Goal: Information Seeking & Learning: Learn about a topic

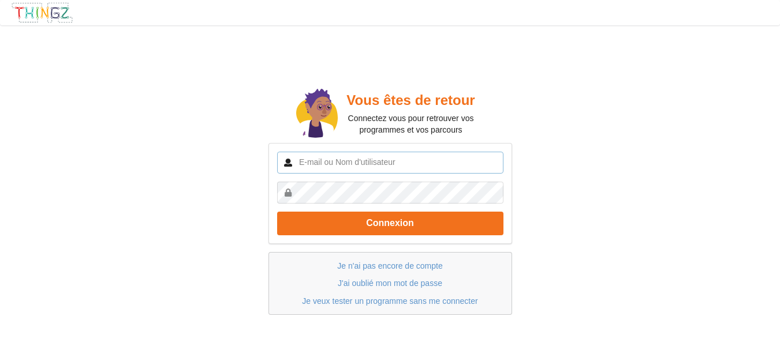
click at [344, 160] on input "text" at bounding box center [390, 163] width 226 height 22
click at [367, 156] on input "morenomyri66" at bounding box center [390, 163] width 226 height 22
type input "m"
click at [366, 159] on input "text" at bounding box center [390, 163] width 226 height 22
type input "cpcnumerique.prades@gmail.com"
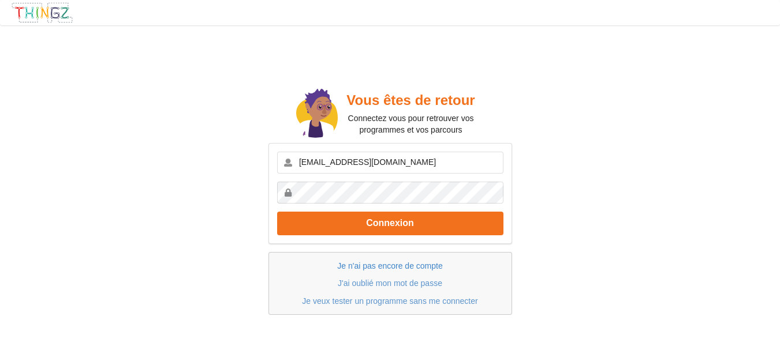
click at [405, 266] on link "Je n'ai pas encore de compte" at bounding box center [389, 265] width 105 height 9
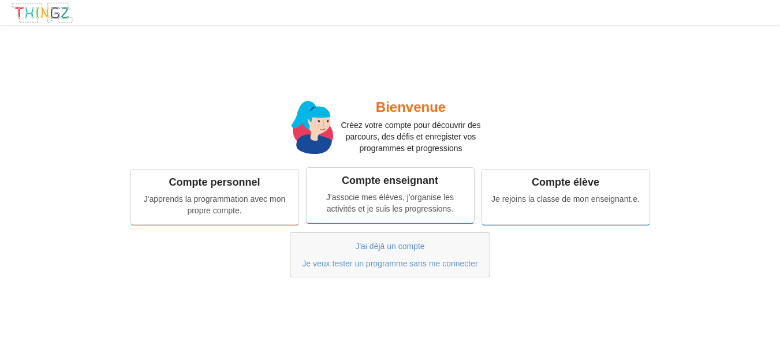
click at [376, 189] on div "Compte enseignant J'associe mes élèves, j'organise les activités et je suis les…" at bounding box center [389, 195] width 167 height 54
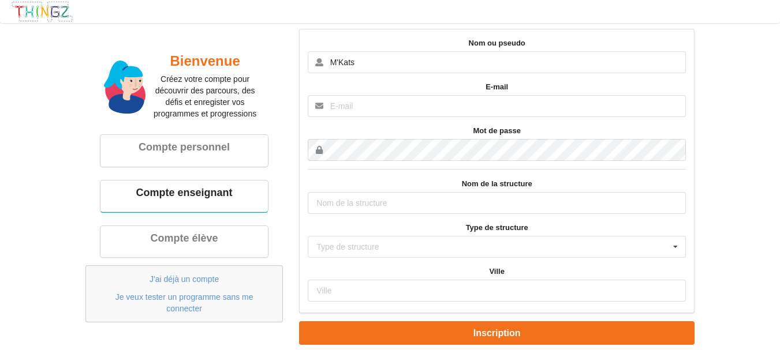
type input "M'Kats"
click at [402, 105] on input "text" at bounding box center [497, 106] width 378 height 22
type input "myriam.espinet@ac-montpellier.fr"
click at [396, 206] on input "text" at bounding box center [497, 203] width 378 height 22
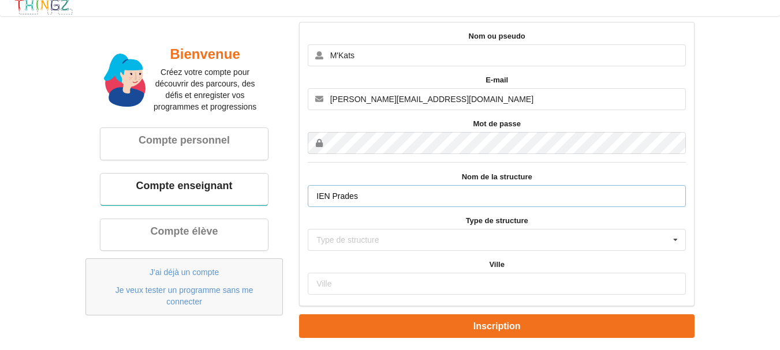
scroll to position [9, 0]
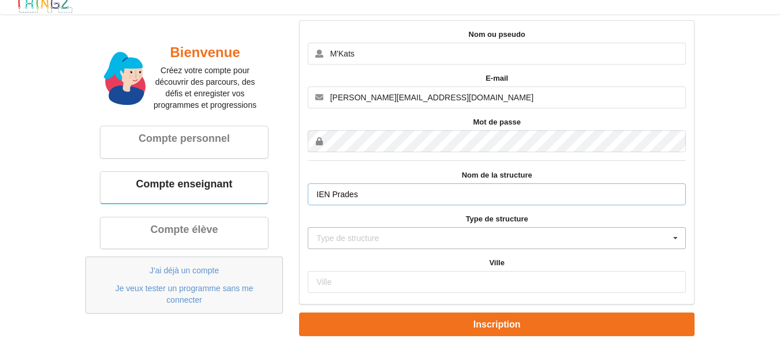
type input "IEN Prades"
click at [387, 238] on div "Type de structure Ecole primaire Collège Lycée Association Autre" at bounding box center [497, 238] width 378 height 22
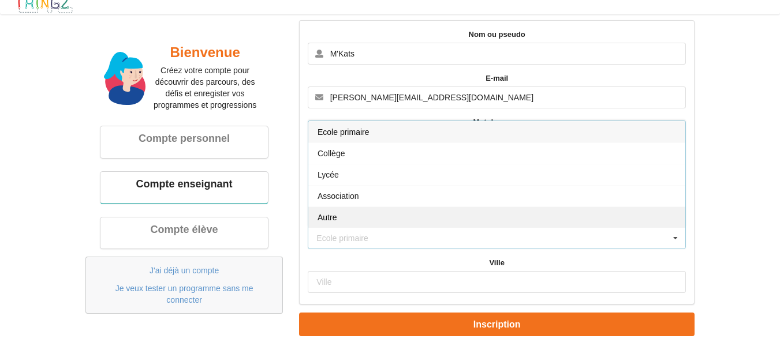
click at [353, 218] on div "Autre" at bounding box center [496, 217] width 377 height 21
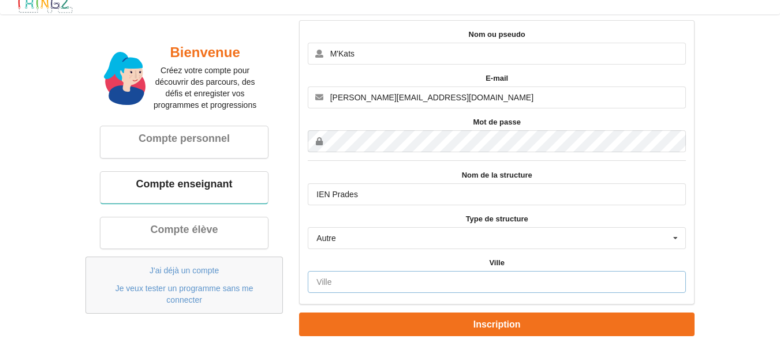
click at [459, 274] on input "text" at bounding box center [497, 282] width 378 height 22
click at [384, 279] on input "Prades" at bounding box center [497, 282] width 378 height 22
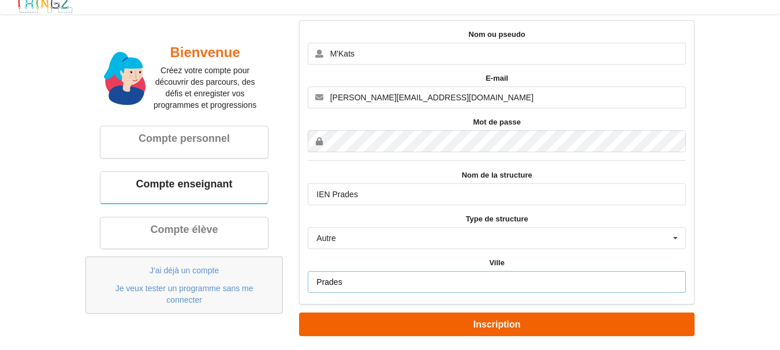
type input "Prades"
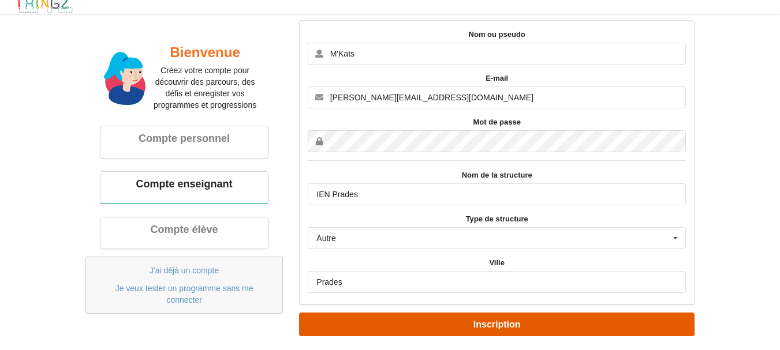
click at [432, 321] on button "Inscription" at bounding box center [496, 325] width 395 height 24
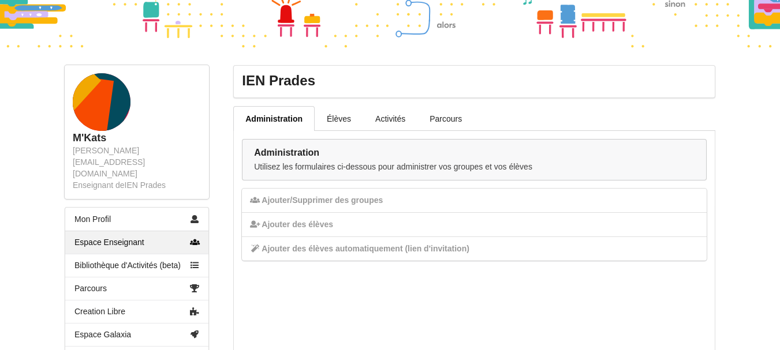
scroll to position [115, 0]
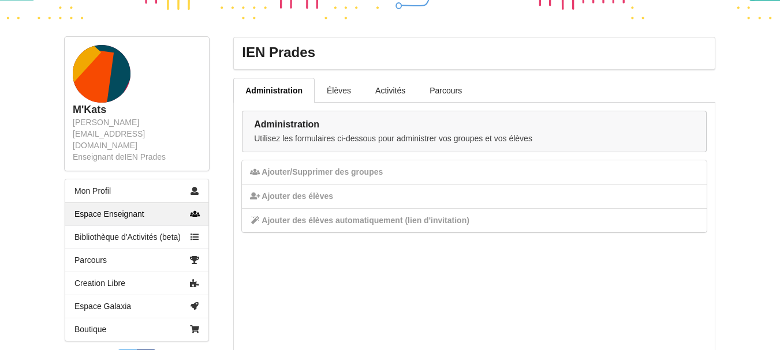
click at [347, 91] on link "Élèves" at bounding box center [338, 90] width 48 height 24
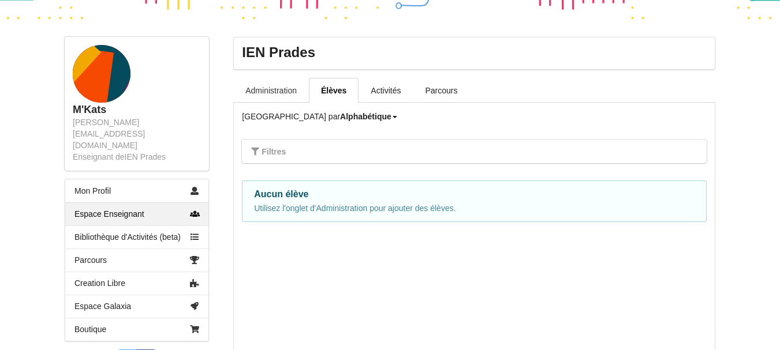
click at [283, 97] on link "Administration" at bounding box center [271, 90] width 76 height 24
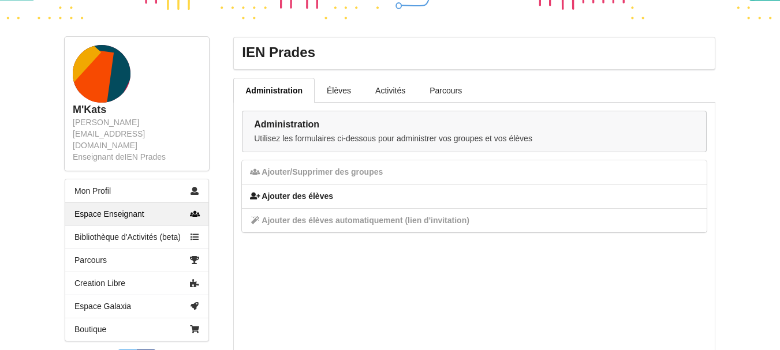
click at [301, 200] on div "Ajouter des élèves" at bounding box center [474, 196] width 465 height 24
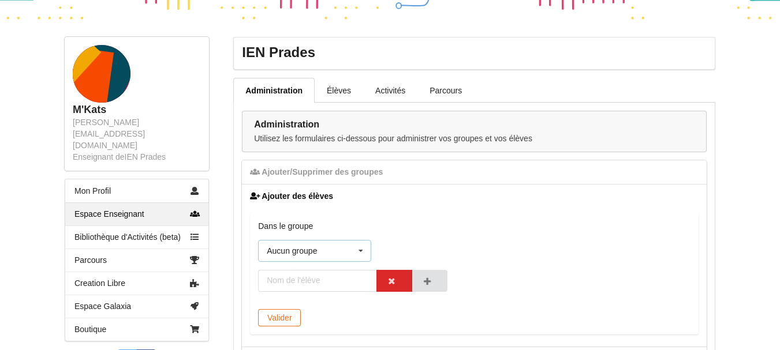
click at [318, 249] on div "Aucun groupe Aucun groupe" at bounding box center [314, 251] width 113 height 22
click at [335, 246] on div "Aucun groupe Aucun groupe" at bounding box center [314, 251] width 113 height 22
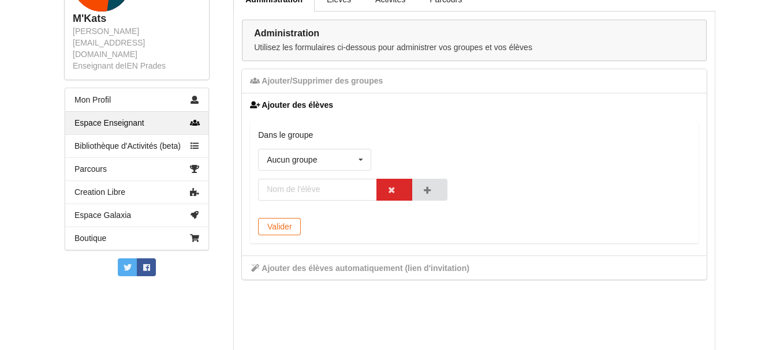
scroll to position [211, 0]
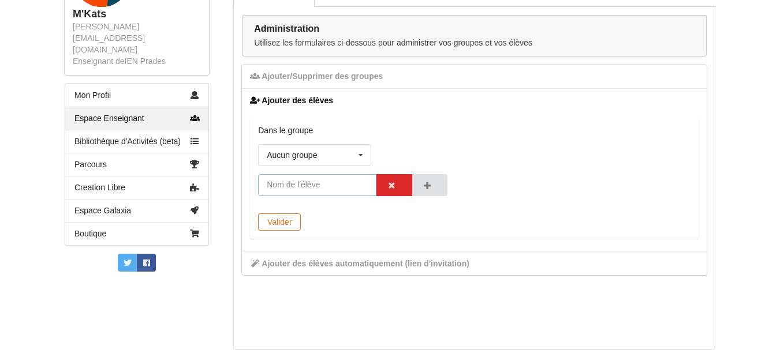
click at [311, 185] on input "text" at bounding box center [317, 185] width 118 height 22
type input "Pépino"
click at [431, 180] on button at bounding box center [430, 185] width 36 height 22
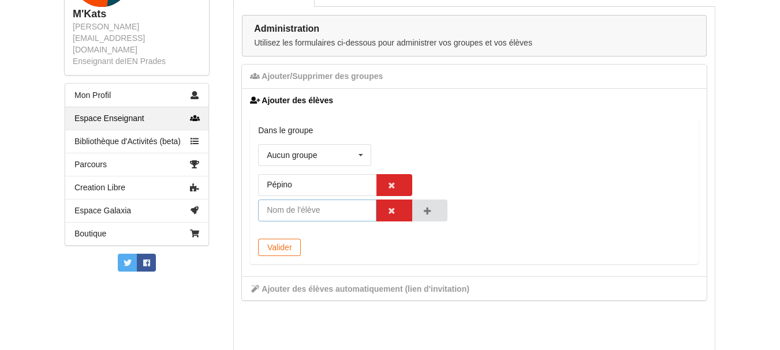
click at [312, 213] on input "text" at bounding box center [317, 211] width 118 height 22
type input "R"
type input "t"
type input "Choquille"
click at [436, 212] on button at bounding box center [430, 211] width 36 height 22
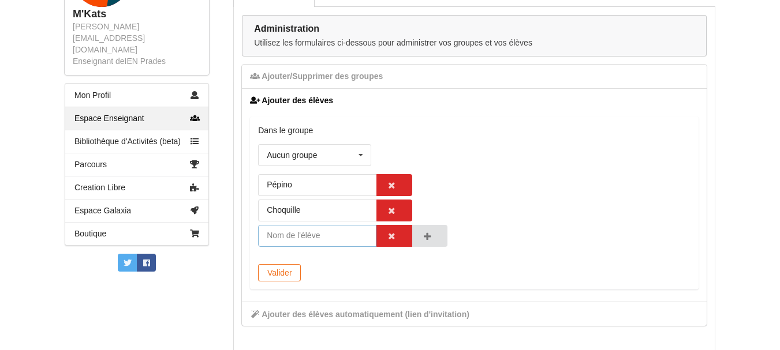
click at [341, 246] on input "text" at bounding box center [317, 236] width 118 height 22
type input "Touron"
click at [430, 238] on button at bounding box center [430, 236] width 36 height 22
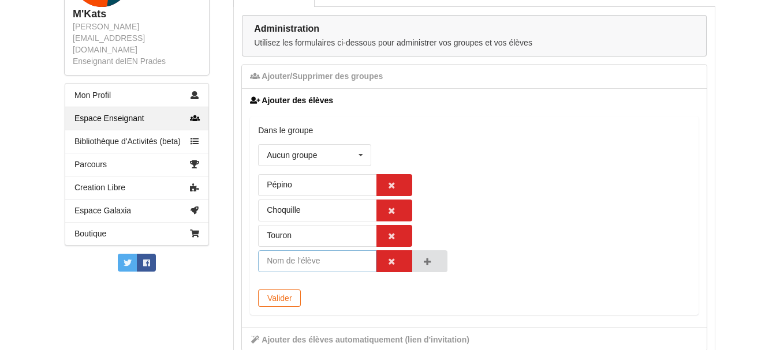
click at [330, 255] on input "text" at bounding box center [317, 261] width 118 height 22
type input "Rousquillou"
click at [373, 298] on div "Dans le groupe Aucun groupe Aucun groupe Pépino Choquille Touron Rousquillou Va…" at bounding box center [474, 216] width 448 height 199
click at [279, 298] on button "Valider" at bounding box center [279, 299] width 43 height 18
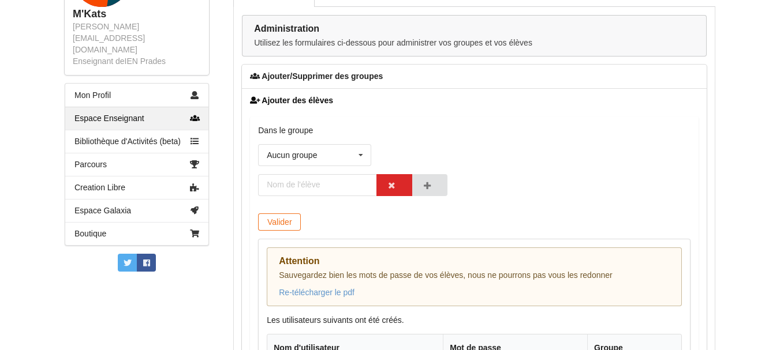
click at [352, 77] on div "Ajouter/Supprimer des groupes" at bounding box center [474, 77] width 465 height 24
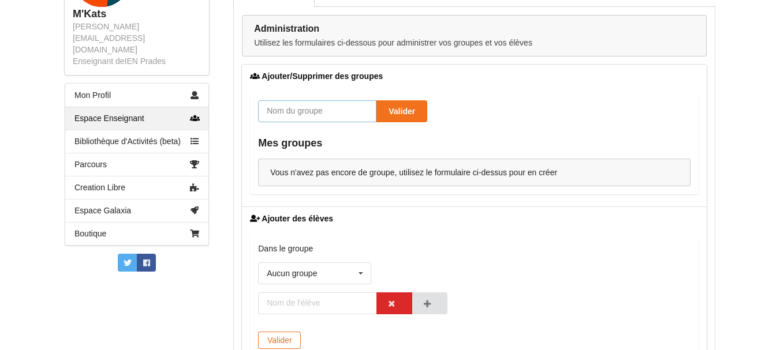
click at [323, 109] on input "text" at bounding box center [317, 111] width 118 height 22
type input "Gats"
click at [411, 110] on button "Valider" at bounding box center [401, 111] width 51 height 22
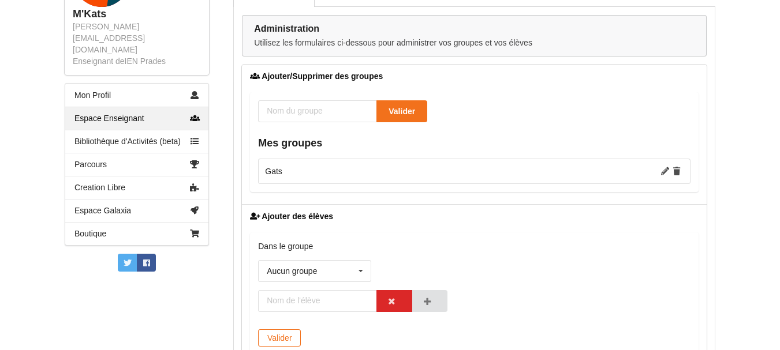
click at [373, 168] on td "Gats" at bounding box center [474, 171] width 431 height 24
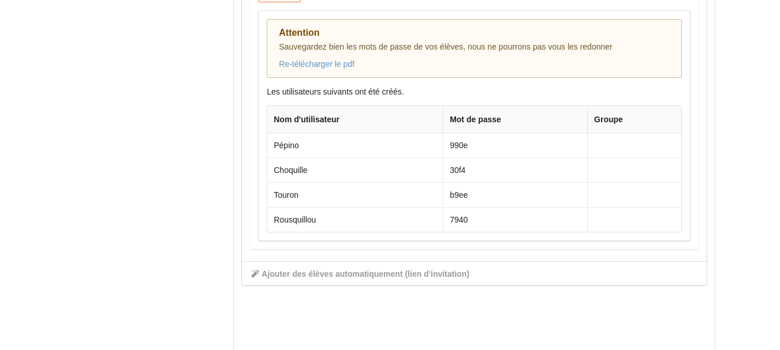
scroll to position [565, 0]
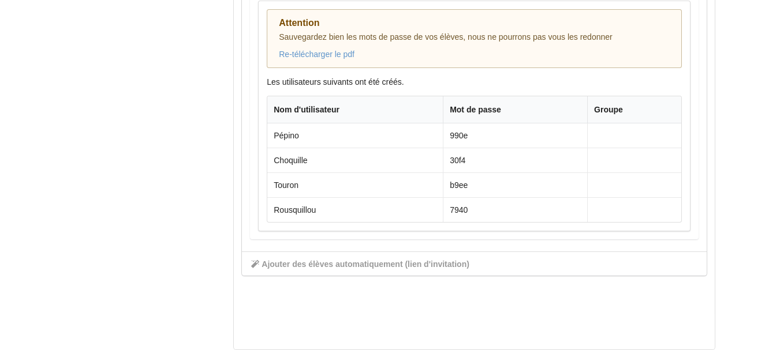
click at [631, 104] on th "Groupe" at bounding box center [634, 109] width 94 height 27
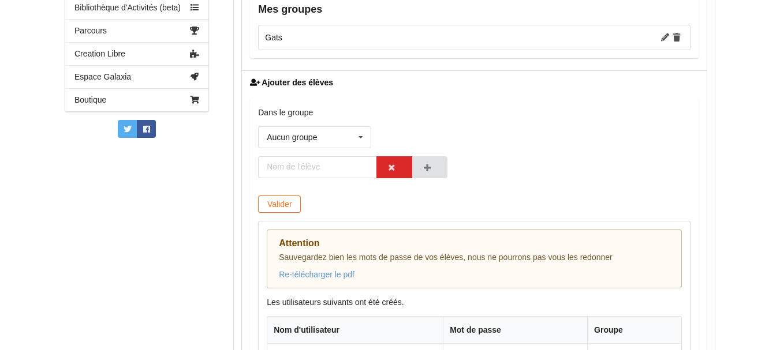
scroll to position [392, 0]
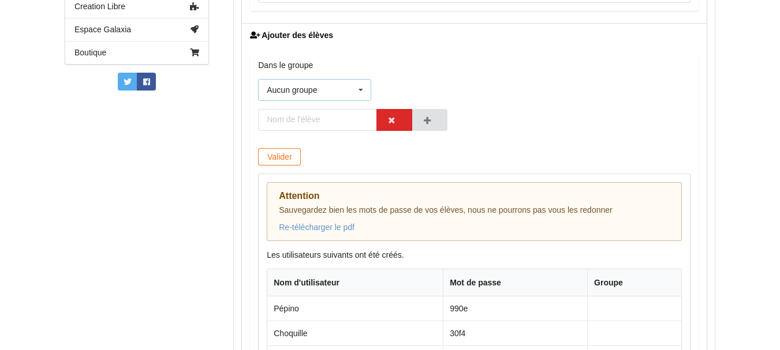
click at [349, 96] on div "Aucun groupe Aucun groupe Gats" at bounding box center [314, 90] width 113 height 22
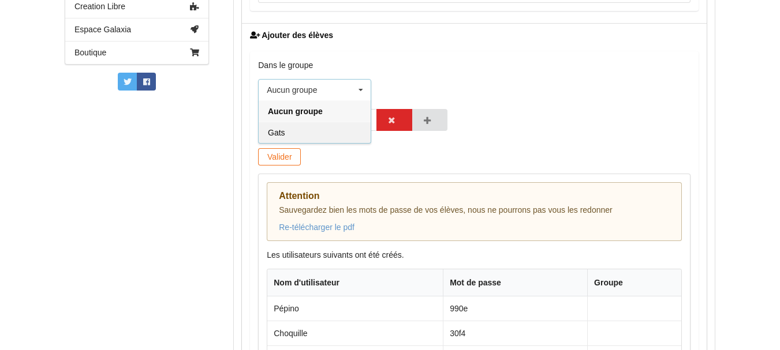
click at [320, 134] on div "Gats" at bounding box center [315, 132] width 112 height 21
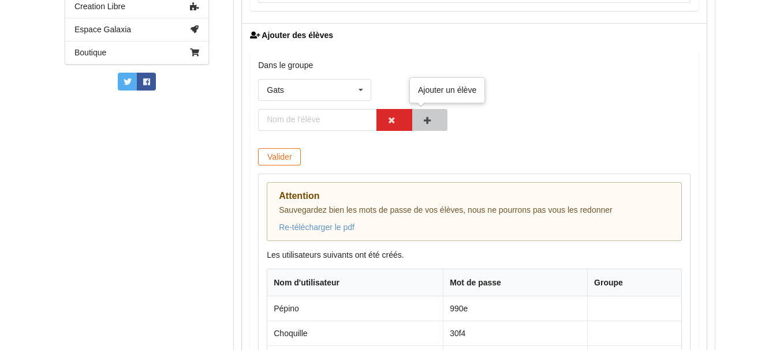
click at [433, 117] on button at bounding box center [430, 120] width 36 height 22
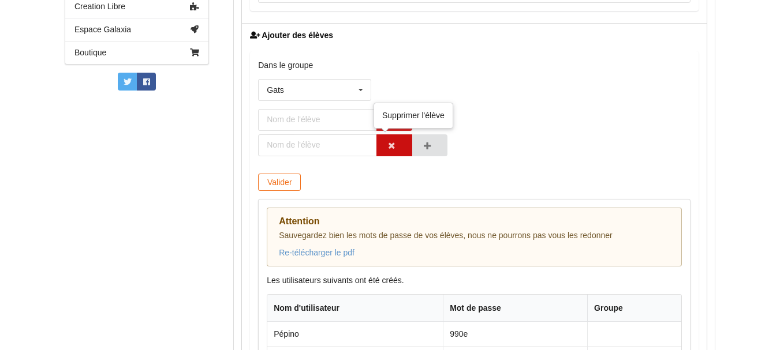
drag, startPoint x: 398, startPoint y: 150, endPoint x: 394, endPoint y: 138, distance: 12.8
click at [398, 151] on button at bounding box center [394, 145] width 36 height 22
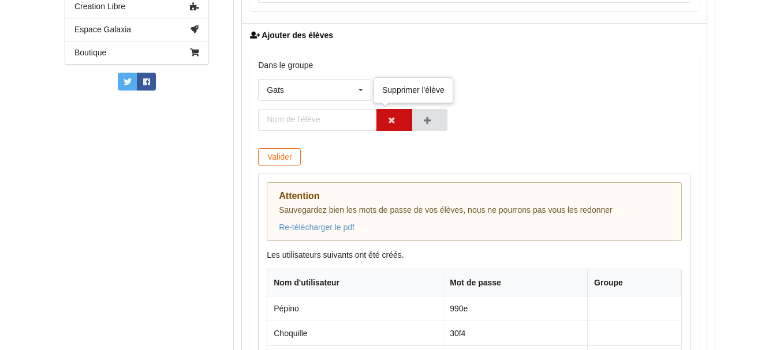
click at [390, 123] on icon at bounding box center [392, 120] width 10 height 7
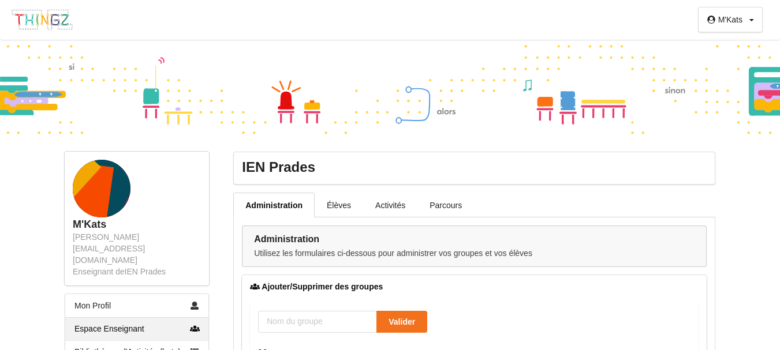
scroll to position [0, 0]
click at [332, 210] on link "Élèves" at bounding box center [338, 205] width 48 height 24
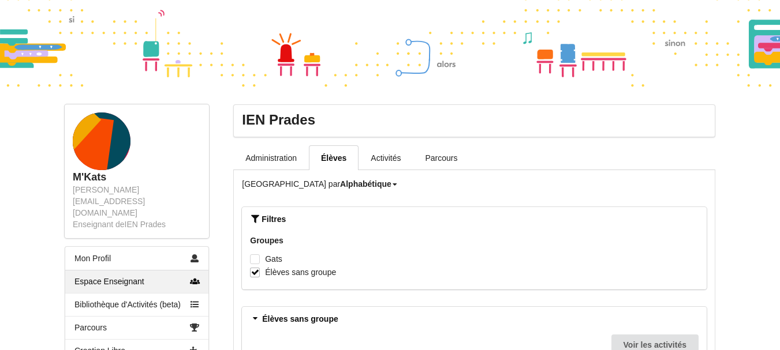
scroll to position [115, 0]
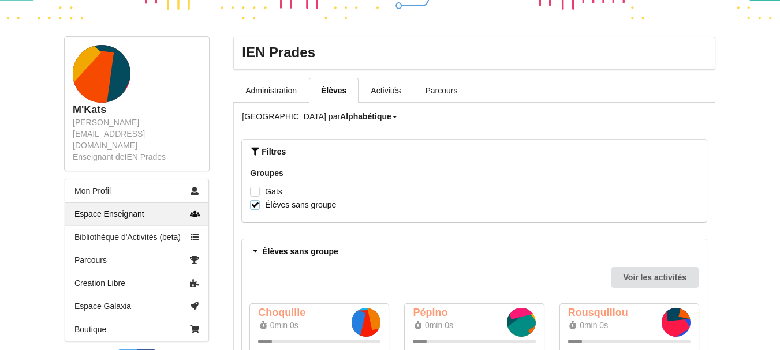
click at [259, 203] on label "Élèves sans groupe" at bounding box center [293, 205] width 86 height 10
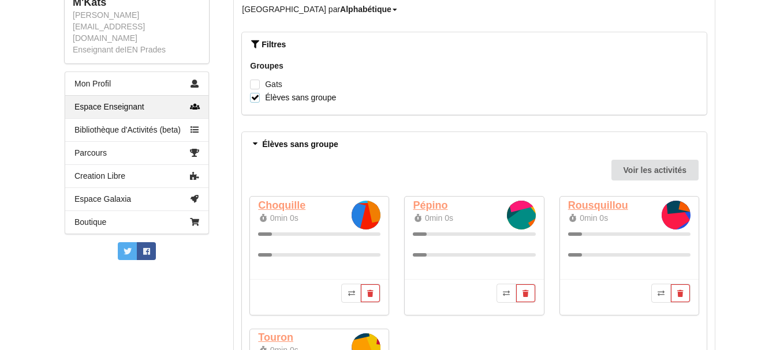
scroll to position [231, 0]
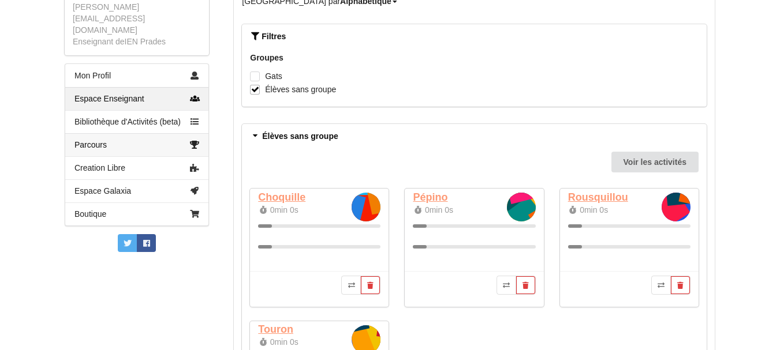
click at [122, 133] on link "Parcours" at bounding box center [136, 144] width 143 height 23
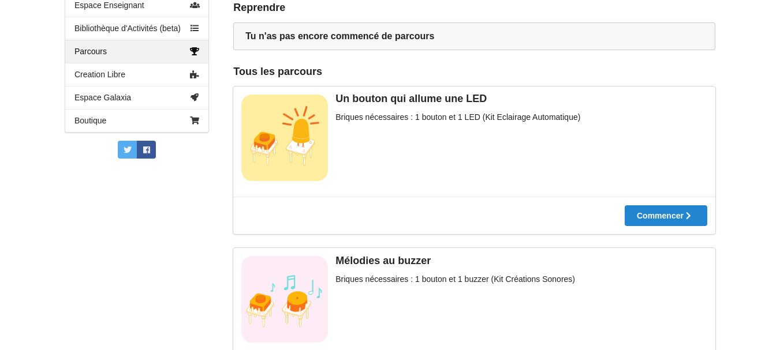
scroll to position [346, 0]
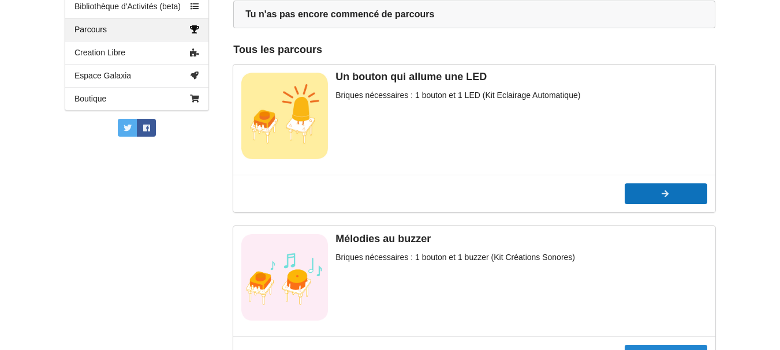
click at [657, 196] on div at bounding box center [665, 194] width 83 height 8
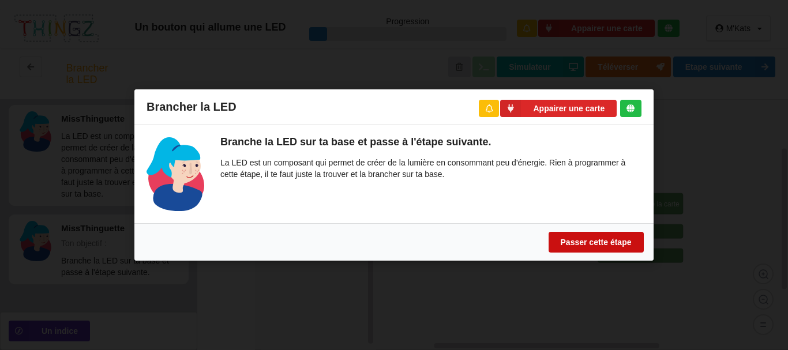
click at [576, 242] on button "Passer cette étape" at bounding box center [596, 242] width 95 height 21
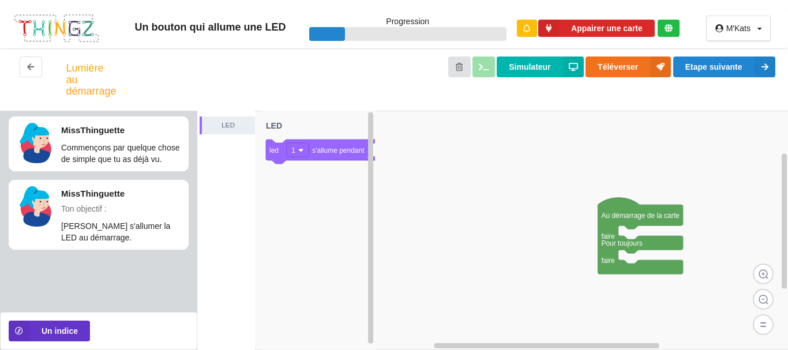
drag, startPoint x: 612, startPoint y: 220, endPoint x: 541, endPoint y: 203, distance: 73.6
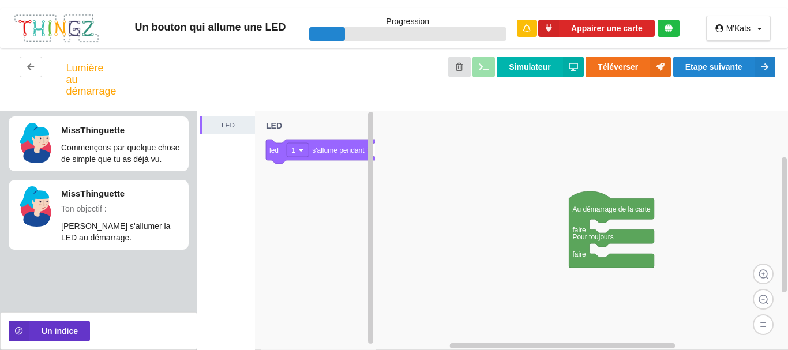
click at [488, 184] on div "LED Au démarrage de la carte faire Pour toujours faire 1 led 1 s'allume pendant…" at bounding box center [492, 230] width 591 height 239
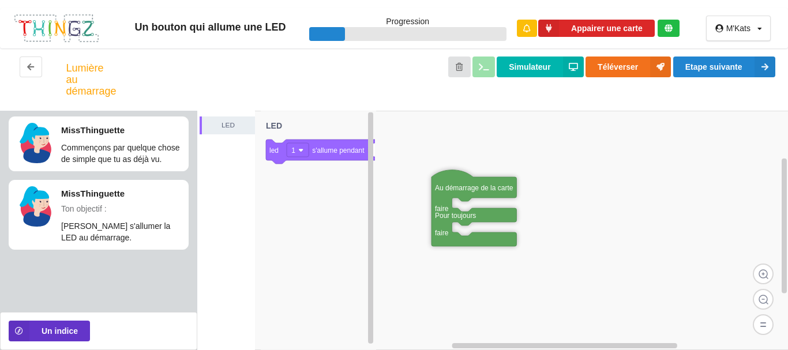
drag, startPoint x: 463, startPoint y: 185, endPoint x: 456, endPoint y: 184, distance: 6.5
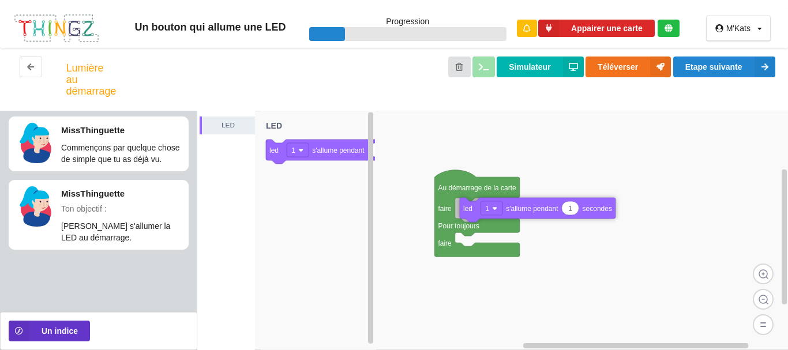
drag, startPoint x: 329, startPoint y: 155, endPoint x: 523, endPoint y: 213, distance: 202.5
click at [523, 213] on div "LED Au démarrage de la carte faire Pour toujours faire 1 led 1 s'allume pendant…" at bounding box center [492, 230] width 591 height 239
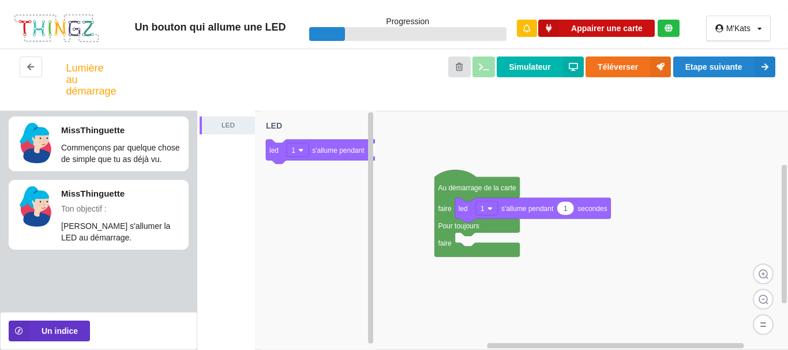
click at [572, 25] on button "Appairer une carte" at bounding box center [596, 29] width 117 height 18
click at [409, 133] on rect at bounding box center [492, 230] width 591 height 239
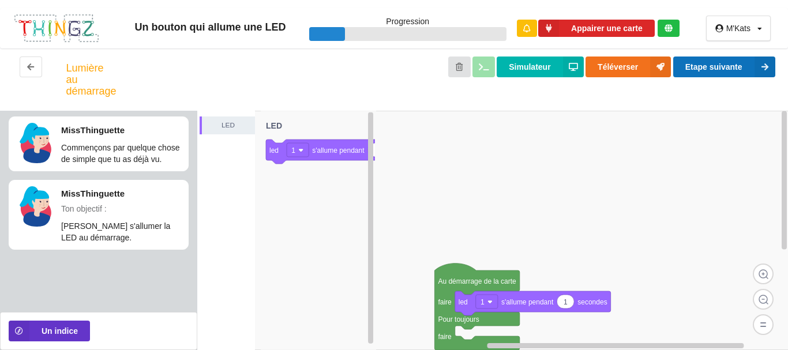
click at [698, 65] on button "Etape suivante" at bounding box center [724, 67] width 102 height 21
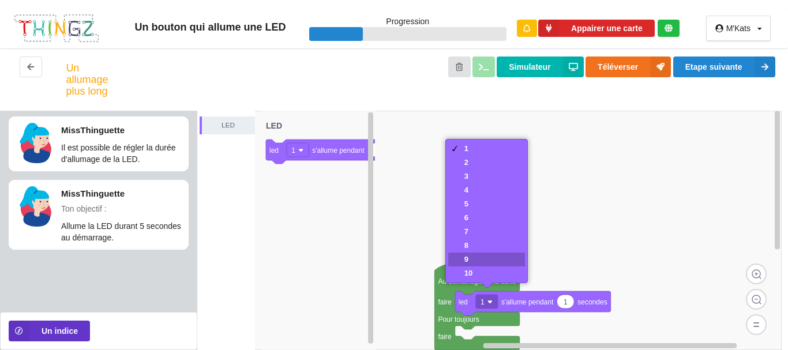
click at [480, 265] on div "9" at bounding box center [486, 260] width 77 height 14
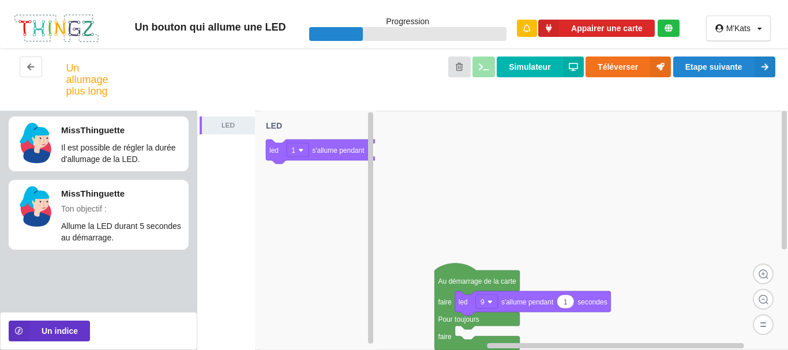
click at [538, 218] on div "LED Au démarrage de la carte faire Pour toujours faire 1 led 9 s'allume pendant…" at bounding box center [492, 230] width 591 height 239
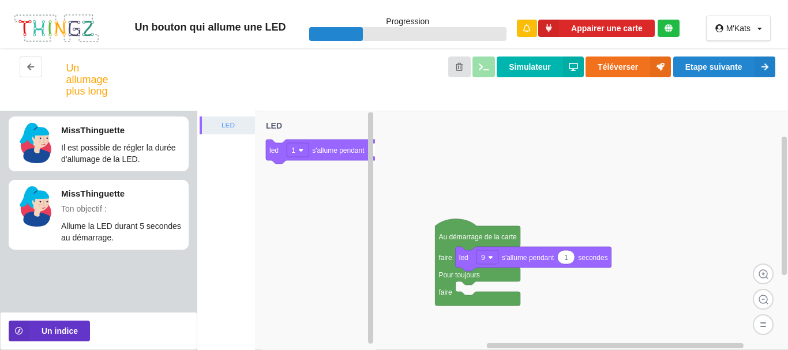
click at [220, 133] on div "LED" at bounding box center [227, 126] width 55 height 18
click at [224, 128] on div "LED" at bounding box center [228, 125] width 53 height 12
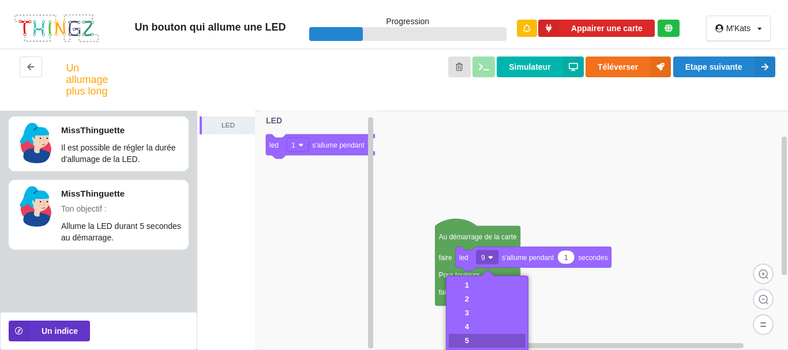
click at [474, 340] on div "5" at bounding box center [487, 341] width 77 height 14
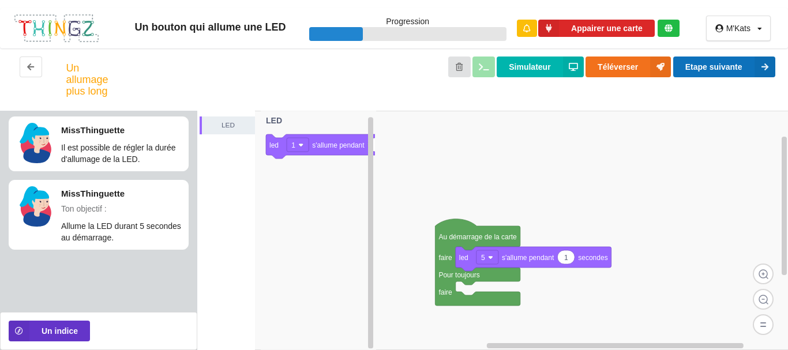
click at [696, 68] on button "Etape suivante" at bounding box center [724, 67] width 102 height 21
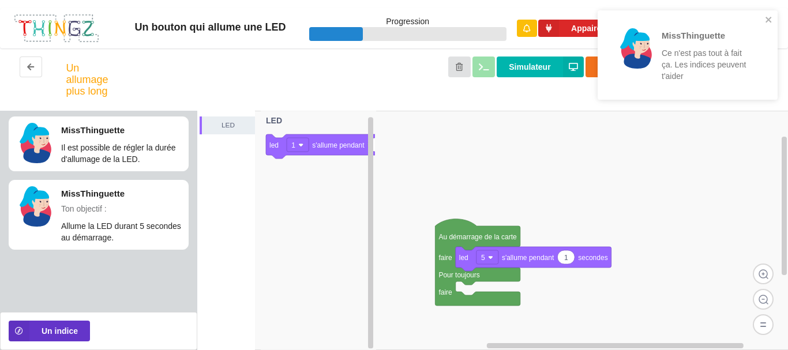
click at [659, 162] on rect at bounding box center [492, 230] width 591 height 239
drag, startPoint x: 325, startPoint y: 146, endPoint x: 214, endPoint y: 193, distance: 121.3
click at [216, 193] on div "LED Au démarrage de la carte faire Pour toujours faire 1 led 5 s'allume pendant…" at bounding box center [492, 230] width 591 height 239
drag, startPoint x: 447, startPoint y: 231, endPoint x: 448, endPoint y: 197, distance: 34.6
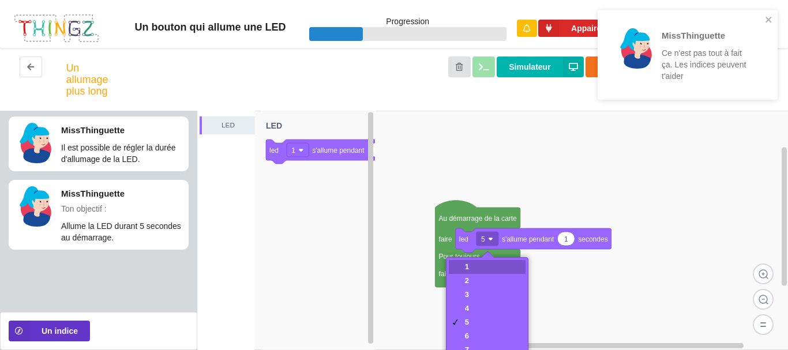
click at [476, 267] on div "1" at bounding box center [487, 267] width 77 height 14
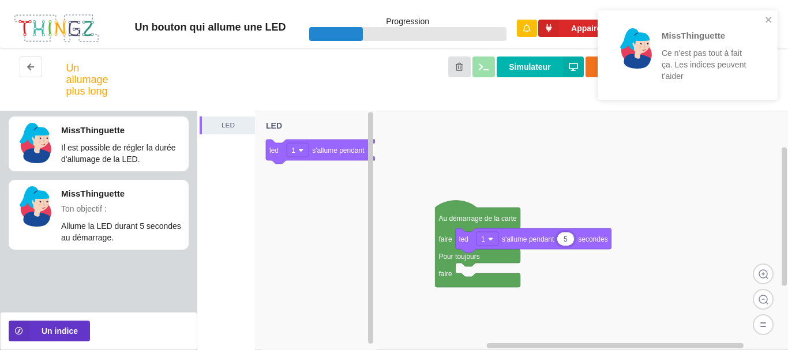
type input "5"
click at [649, 223] on div "LED Au démarrage de la carte faire Pour toujours faire 5 led 1 s'allume pendant…" at bounding box center [492, 230] width 591 height 239
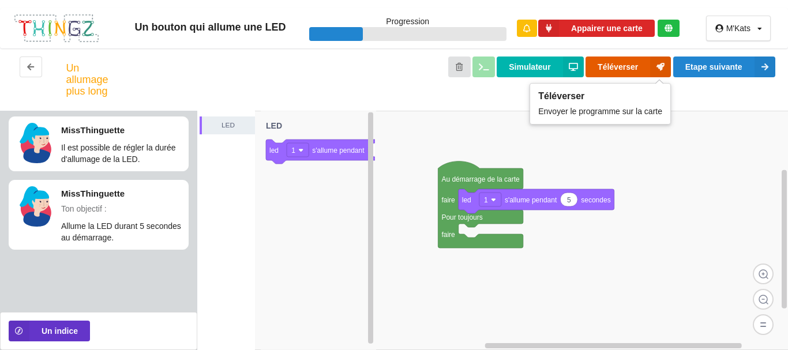
click at [617, 70] on button "Téléverser" at bounding box center [628, 67] width 85 height 21
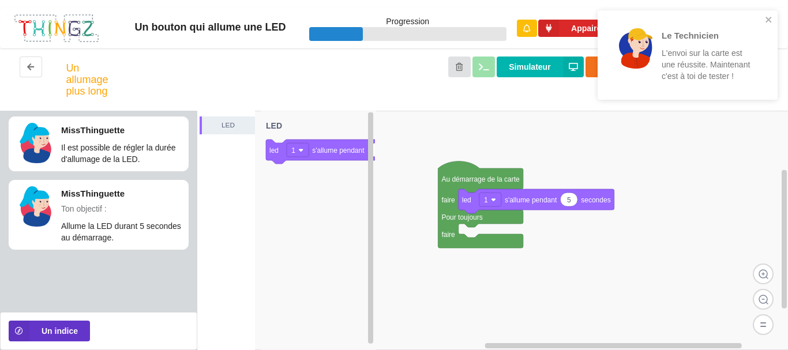
click at [765, 17] on div "Le Technicien L'envoi sur la carte est une réussite. Maintenant c'est à toi de …" at bounding box center [683, 55] width 163 height 80
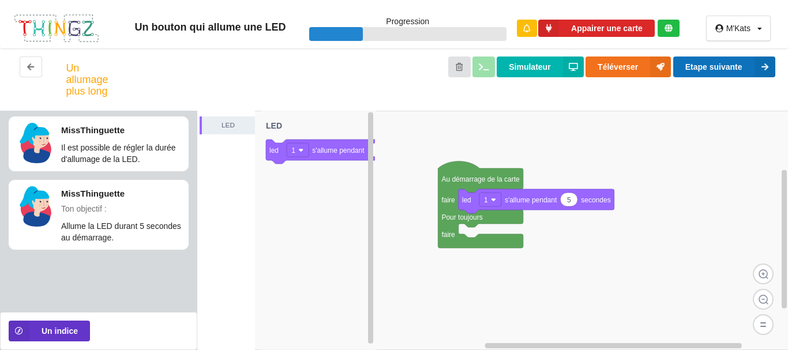
click at [722, 69] on button "Etape suivante" at bounding box center [724, 67] width 102 height 21
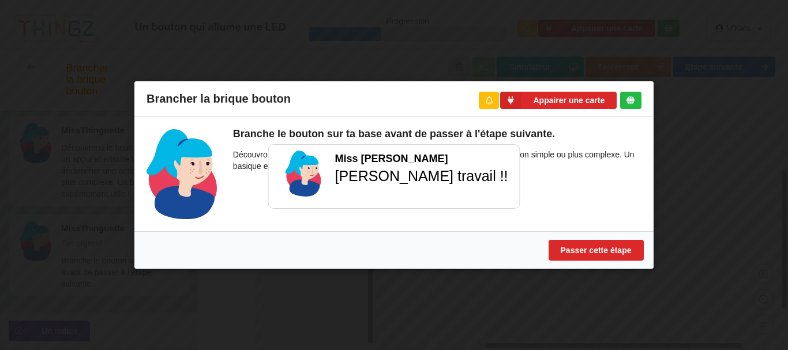
scroll to position [6, 0]
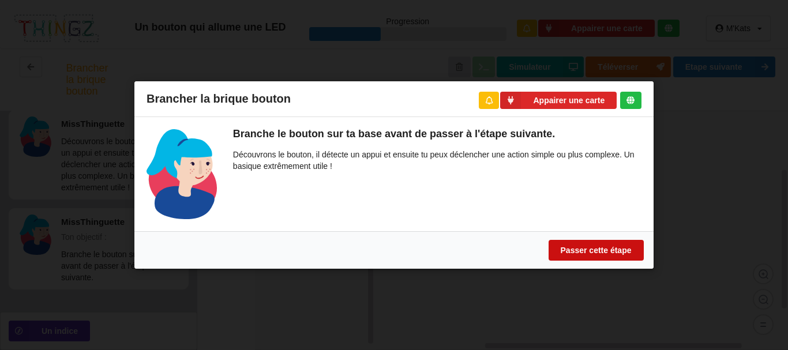
click at [603, 255] on button "Passer cette étape" at bounding box center [596, 250] width 95 height 21
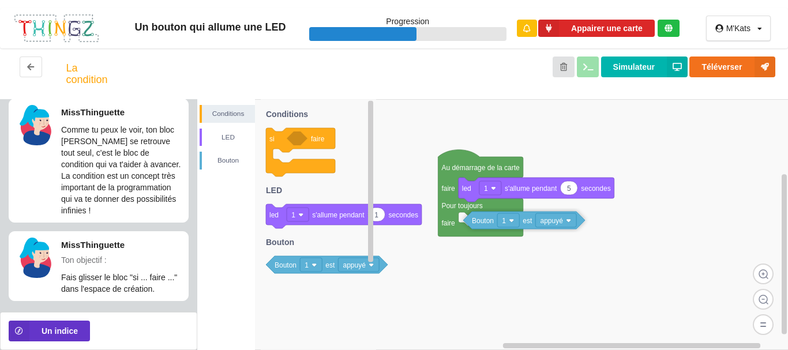
drag, startPoint x: 333, startPoint y: 204, endPoint x: 527, endPoint y: 234, distance: 196.9
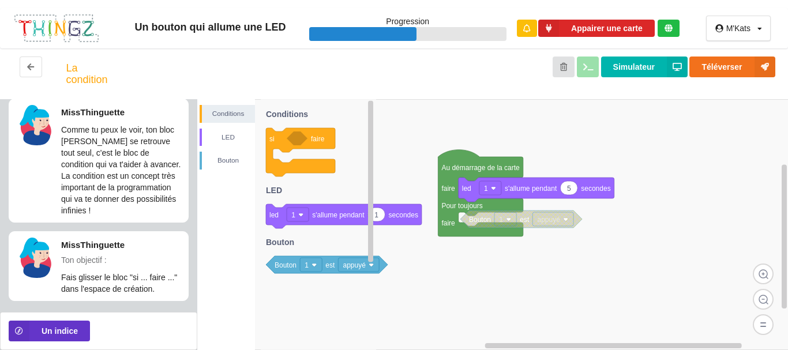
drag, startPoint x: 543, startPoint y: 223, endPoint x: 548, endPoint y: 218, distance: 6.9
click at [495, 248] on rect at bounding box center [492, 224] width 591 height 251
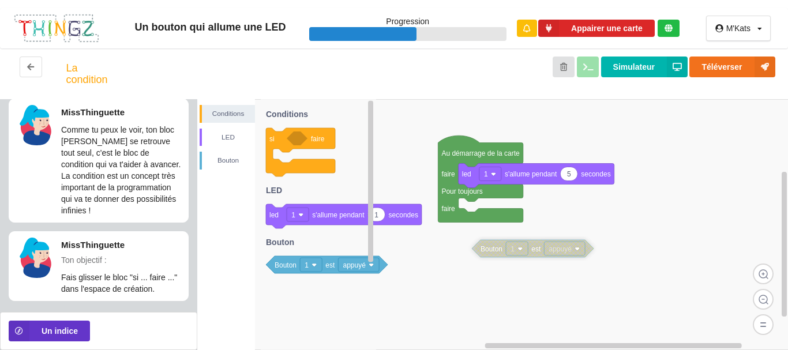
drag, startPoint x: 542, startPoint y: 223, endPoint x: 543, endPoint y: 279, distance: 56.0
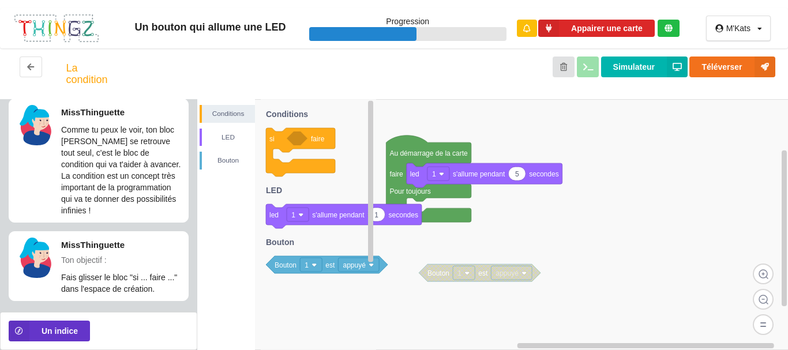
drag, startPoint x: 620, startPoint y: 343, endPoint x: 654, endPoint y: 344, distance: 34.6
click at [654, 344] on rect at bounding box center [645, 345] width 257 height 5
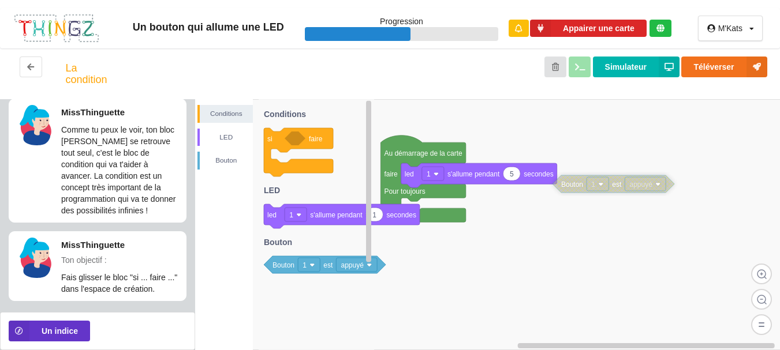
drag, startPoint x: 541, startPoint y: 248, endPoint x: 640, endPoint y: 181, distance: 119.2
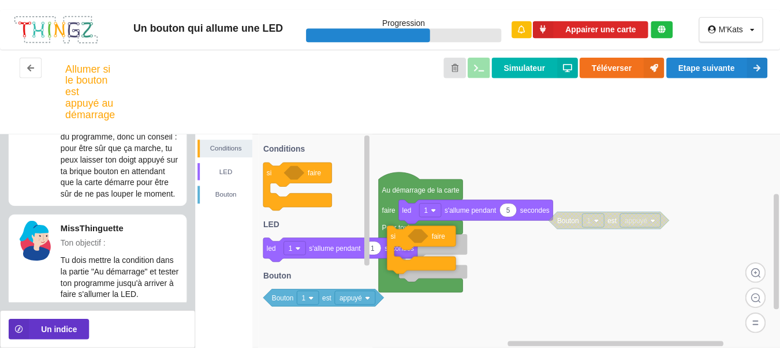
scroll to position [156, 0]
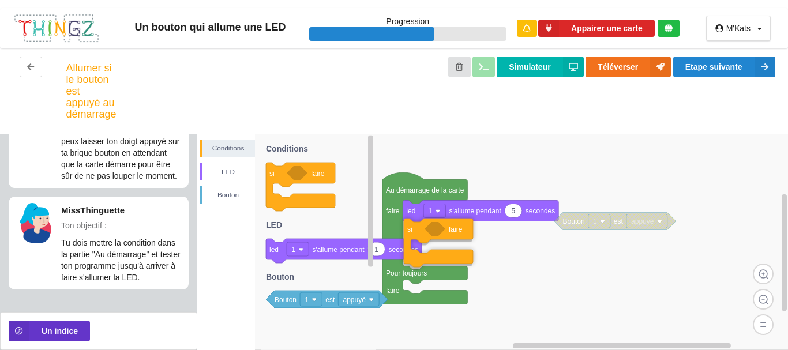
drag, startPoint x: 310, startPoint y: 143, endPoint x: 448, endPoint y: 199, distance: 148.8
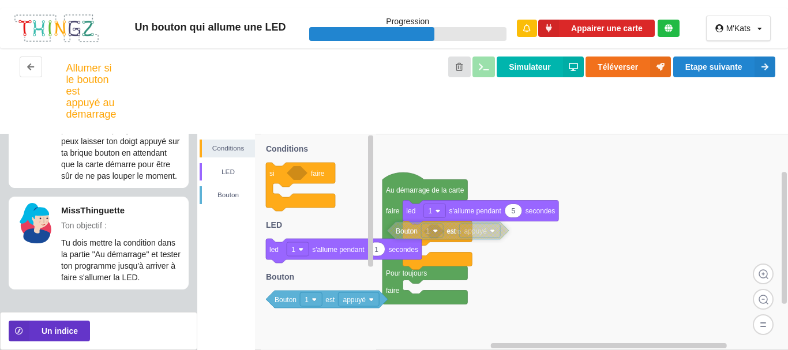
drag, startPoint x: 572, startPoint y: 236, endPoint x: 447, endPoint y: 230, distance: 124.8
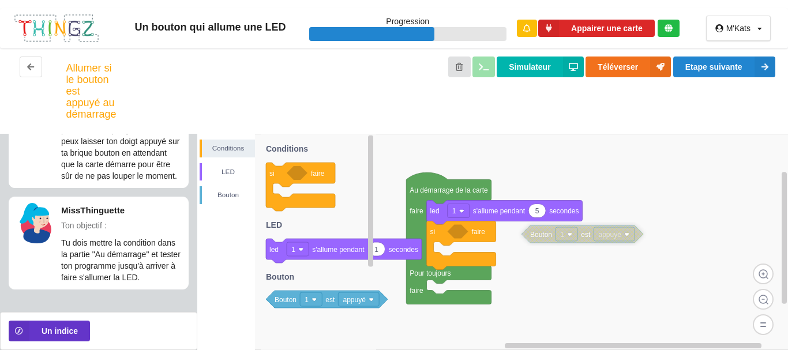
drag, startPoint x: 488, startPoint y: 231, endPoint x: 592, endPoint y: 234, distance: 103.9
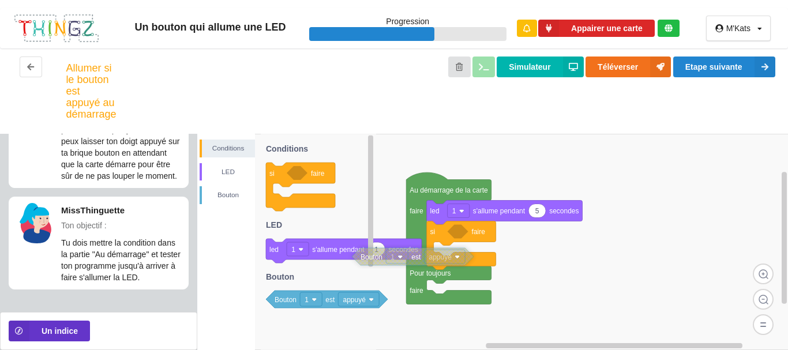
drag, startPoint x: 587, startPoint y: 238, endPoint x: 287, endPoint y: 290, distance: 305.2
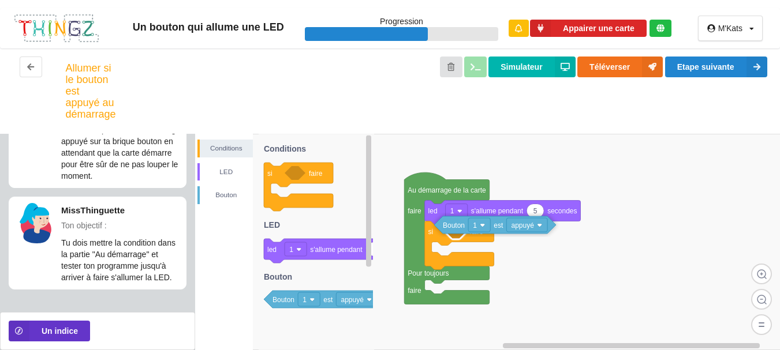
drag, startPoint x: 328, startPoint y: 297, endPoint x: 496, endPoint y: 223, distance: 183.2
click at [496, 223] on div "Conditions LED Bouton Au démarrage de la carte faire Pour toujours faire 5 led …" at bounding box center [487, 242] width 585 height 216
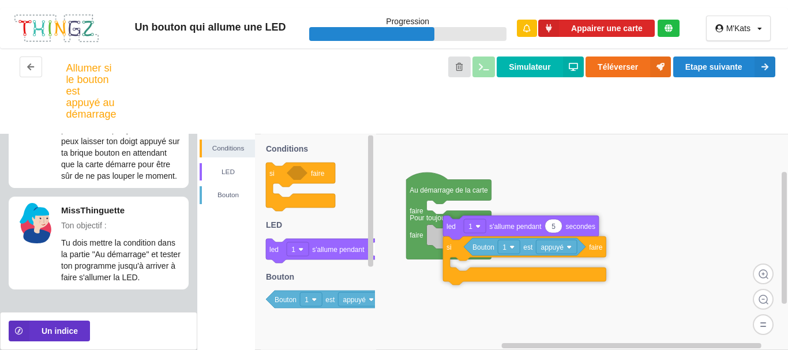
drag, startPoint x: 493, startPoint y: 215, endPoint x: 508, endPoint y: 224, distance: 17.9
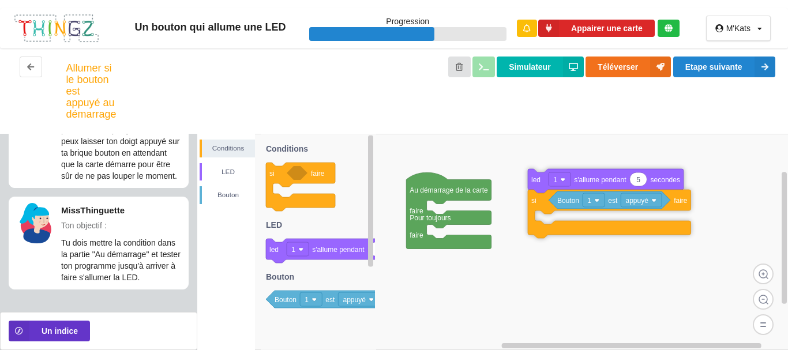
drag, startPoint x: 527, startPoint y: 229, endPoint x: 605, endPoint y: 179, distance: 92.4
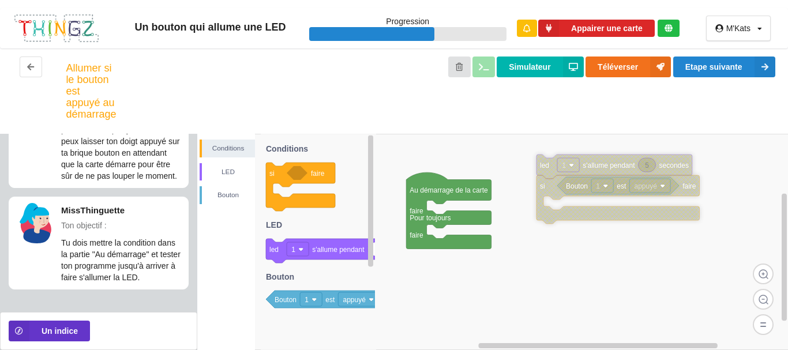
drag, startPoint x: 587, startPoint y: 181, endPoint x: 596, endPoint y: 163, distance: 19.4
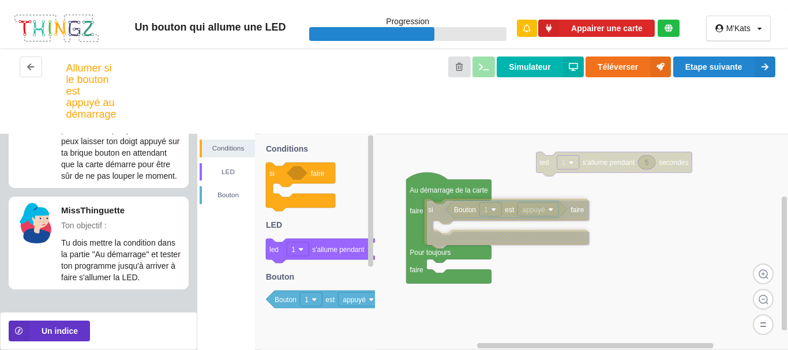
drag, startPoint x: 545, startPoint y: 207, endPoint x: 435, endPoint y: 219, distance: 110.2
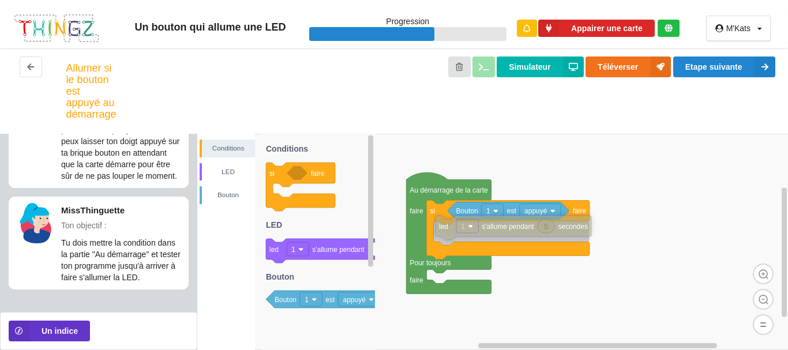
drag, startPoint x: 542, startPoint y: 200, endPoint x: 499, endPoint y: 232, distance: 53.2
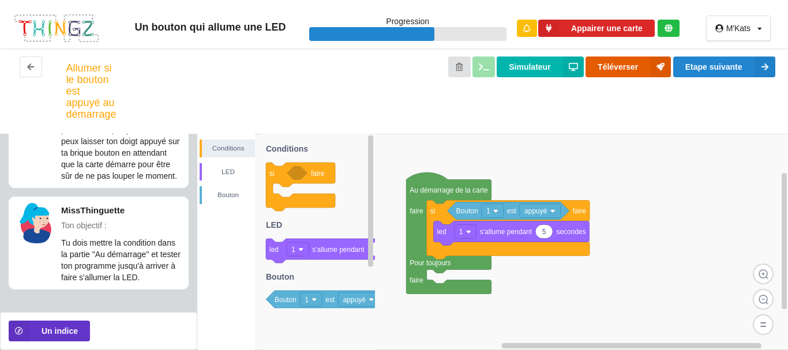
click at [623, 61] on button "Téléverser" at bounding box center [628, 67] width 85 height 21
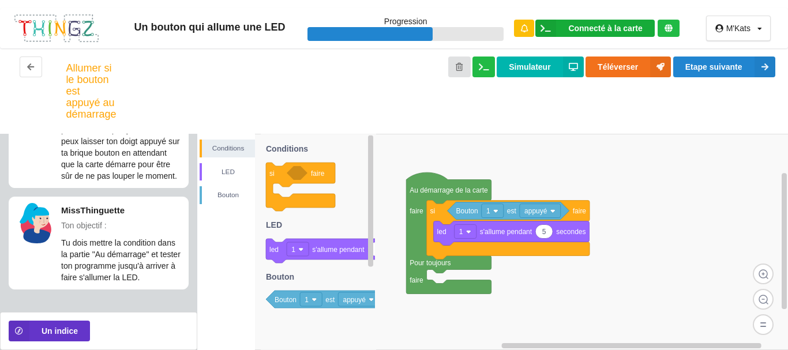
click at [601, 25] on div "Connecté à la carte" at bounding box center [605, 28] width 74 height 8
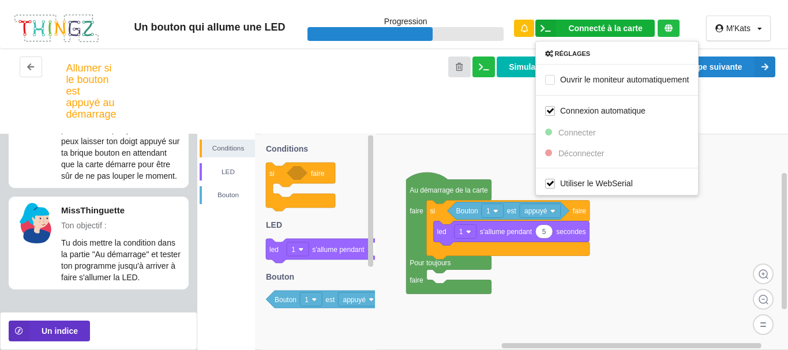
click at [446, 116] on div "Simulateur Téléverser Etape suivante" at bounding box center [442, 91] width 687 height 69
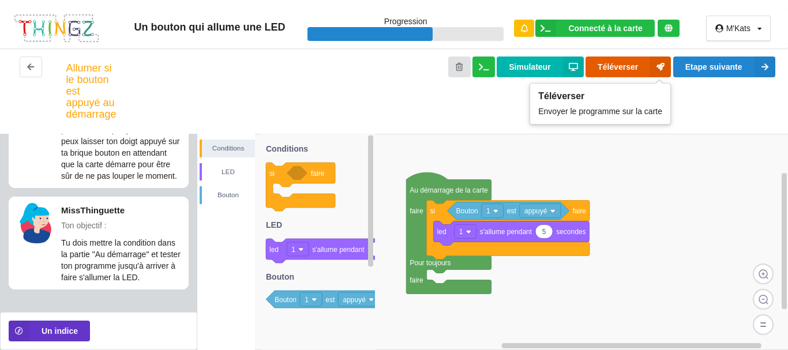
click at [606, 62] on button "Téléverser" at bounding box center [628, 67] width 85 height 21
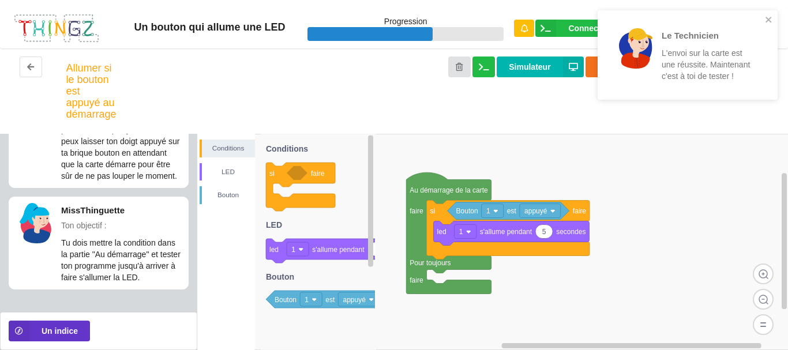
click at [588, 157] on rect at bounding box center [492, 242] width 591 height 216
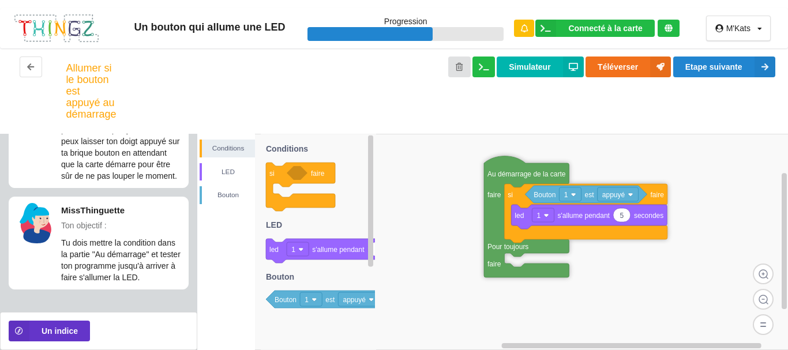
drag, startPoint x: 432, startPoint y: 182, endPoint x: 510, endPoint y: 166, distance: 79.6
click at [480, 67] on icon at bounding box center [484, 66] width 10 height 7
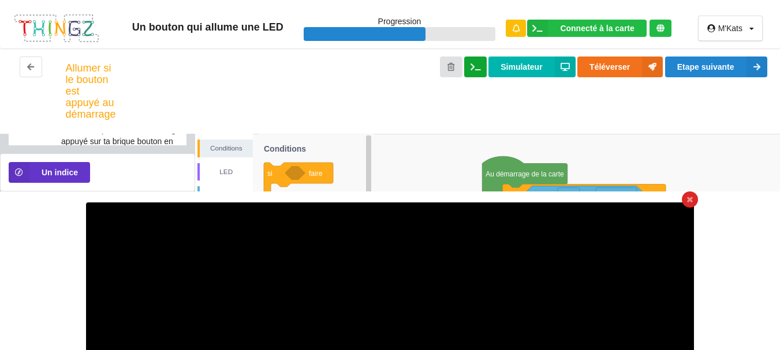
scroll to position [60, 0]
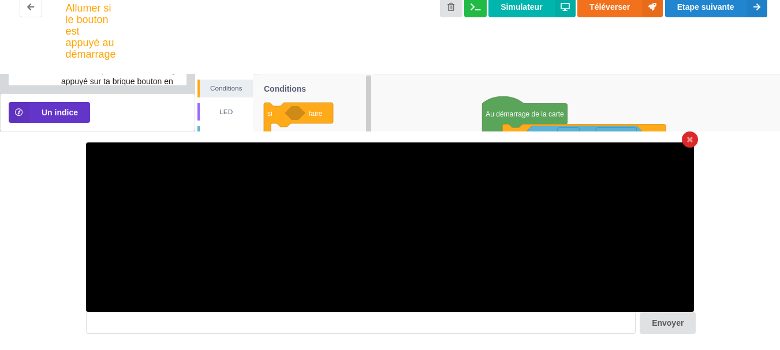
click at [692, 140] on div at bounding box center [689, 140] width 16 height 16
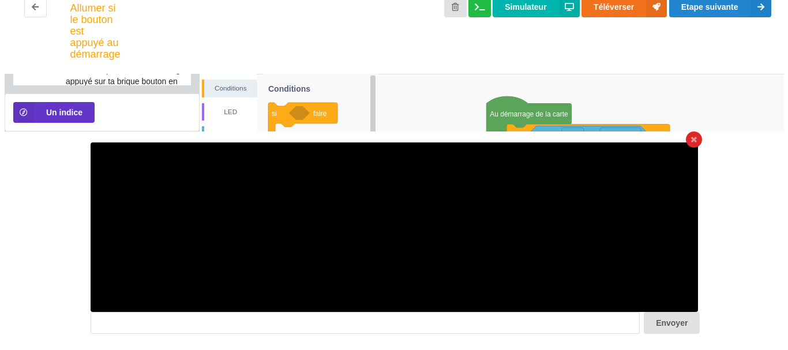
scroll to position [0, 0]
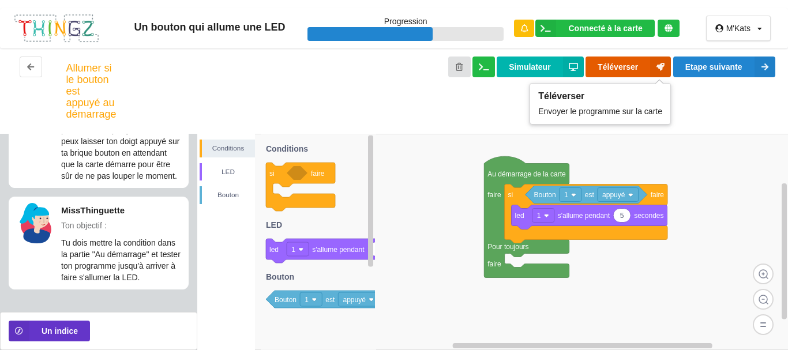
click at [631, 68] on button "Téléverser" at bounding box center [628, 67] width 85 height 21
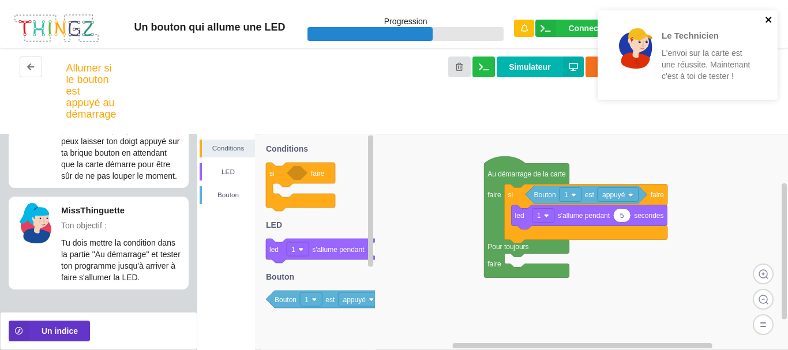
click at [769, 20] on icon "close" at bounding box center [769, 20] width 6 height 6
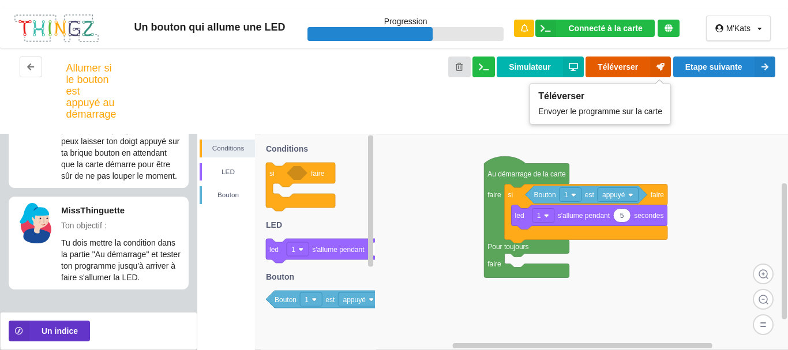
click at [615, 61] on button "Téléverser" at bounding box center [628, 67] width 85 height 21
